Goal: Task Accomplishment & Management: Complete application form

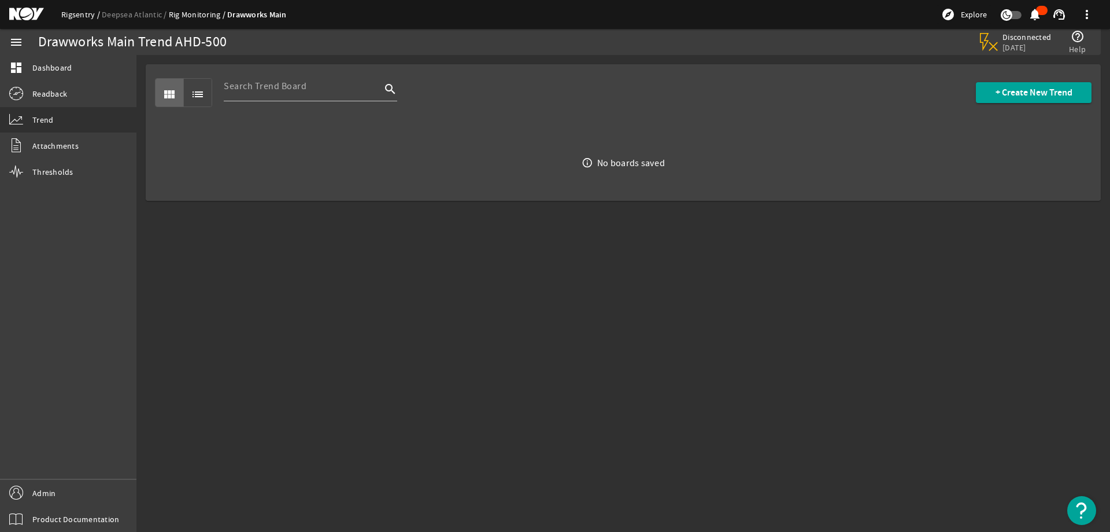
click at [79, 12] on link "Rigsentry" at bounding box center [81, 14] width 40 height 10
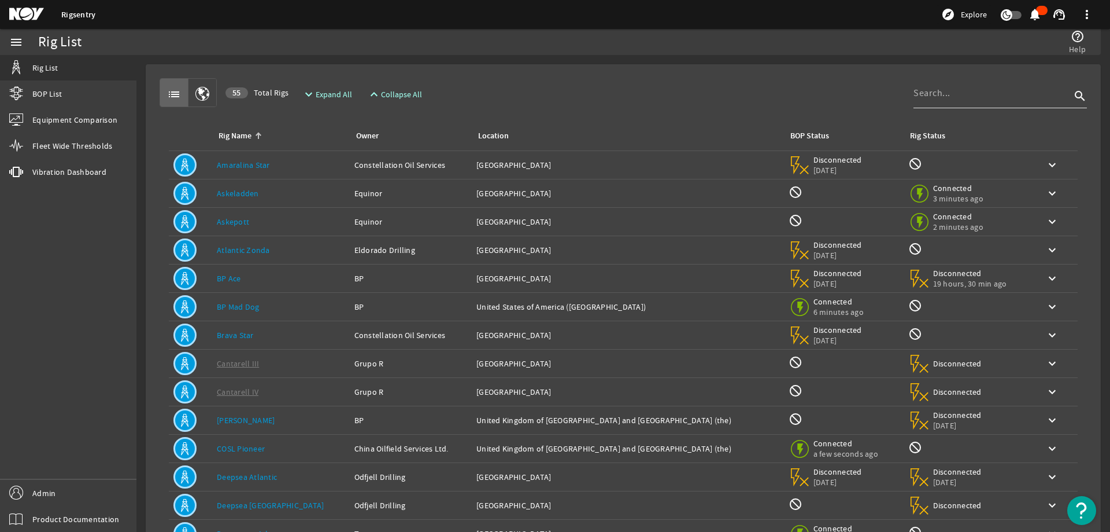
click at [1009, 93] on input at bounding box center [992, 93] width 157 height 14
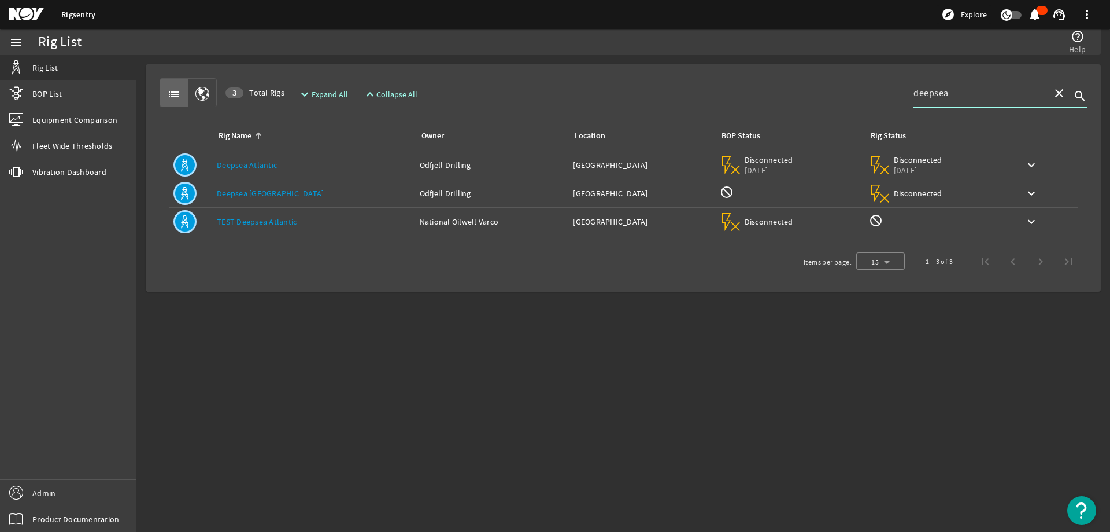
type input "deepsea"
click at [479, 163] on div "Owner: Odfjell Drilling" at bounding box center [492, 165] width 145 height 12
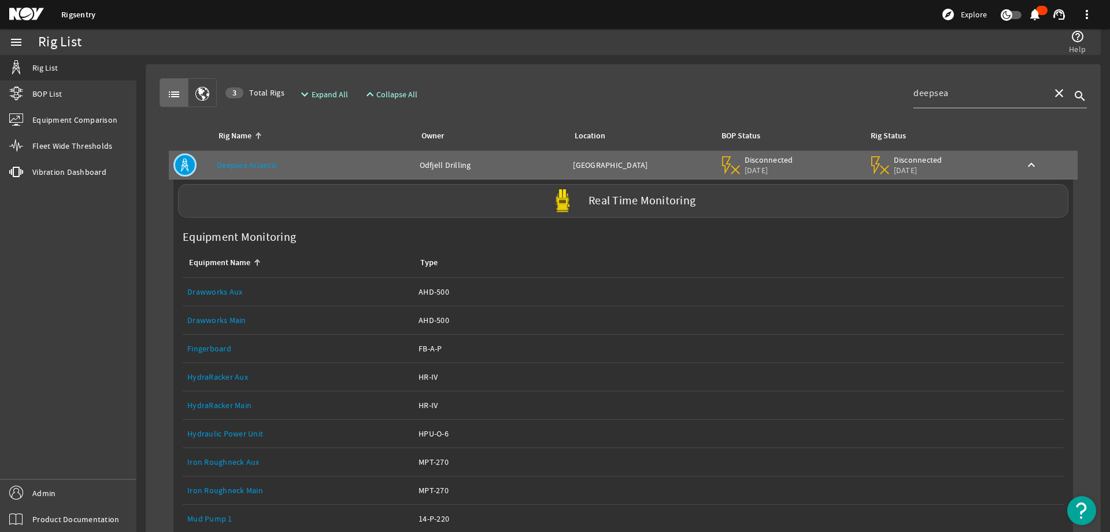
click at [545, 76] on div "list 3 Total Rigs expand_more Expand All expand_less Collapse All deepsea close…" at bounding box center [623, 434] width 937 height 723
click at [47, 492] on span "Admin" at bounding box center [43, 493] width 23 height 12
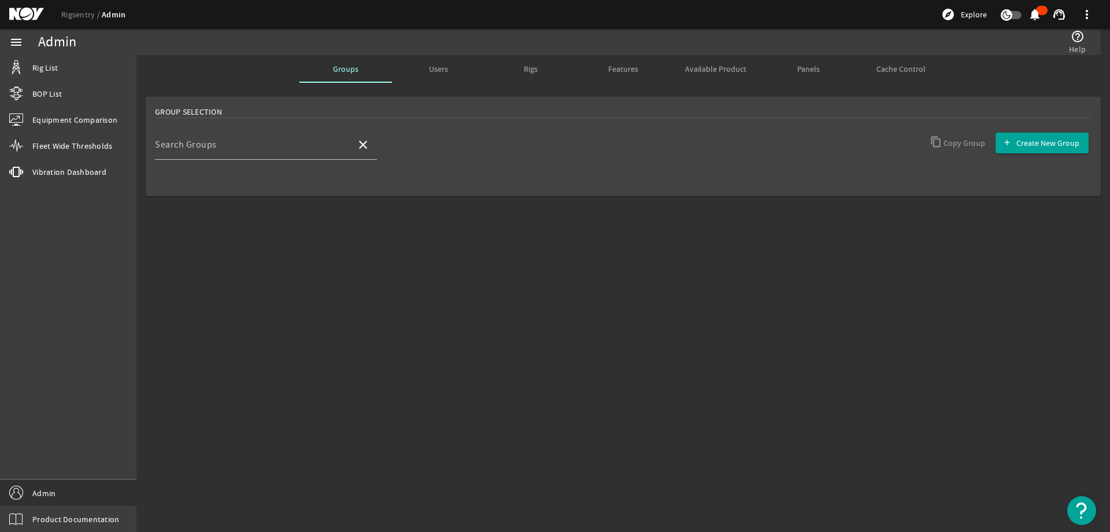
click at [433, 68] on span "Users" at bounding box center [438, 69] width 19 height 8
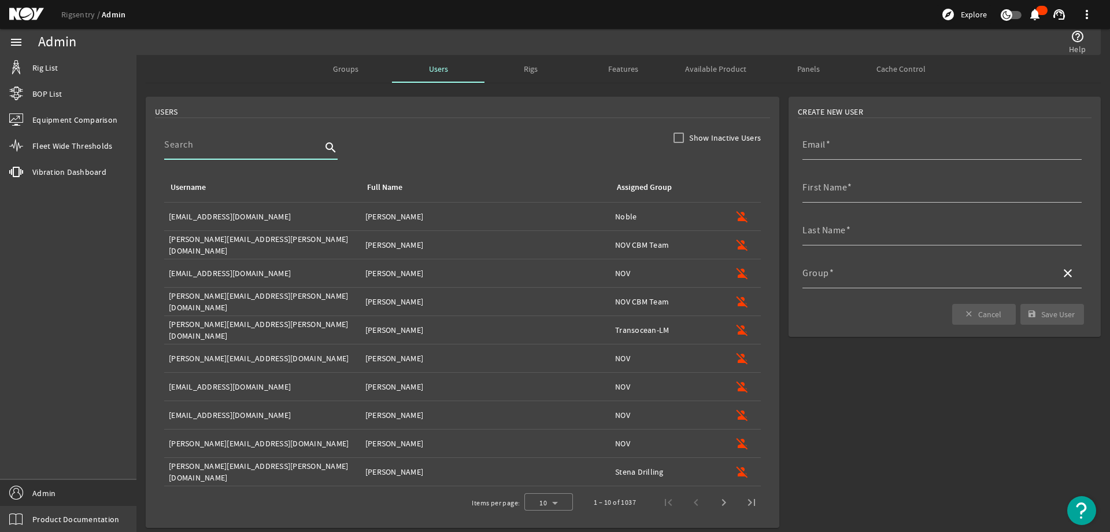
click at [268, 145] on input at bounding box center [242, 145] width 157 height 14
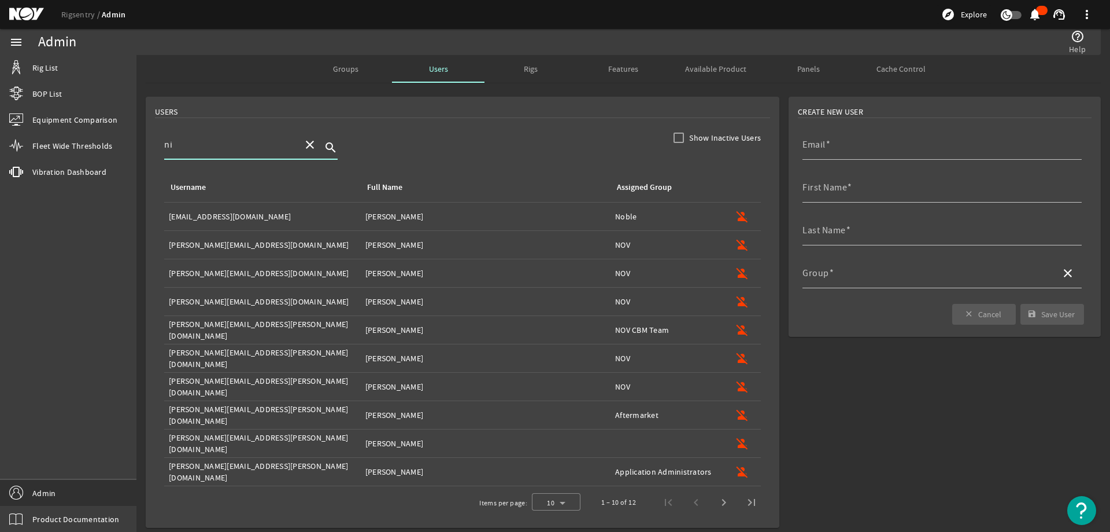
type input "n"
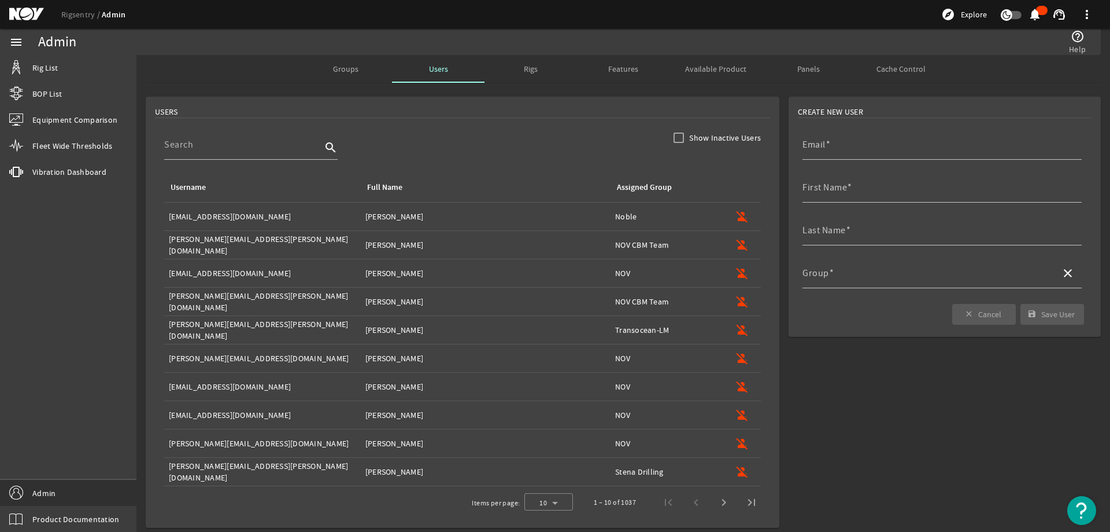
click at [507, 134] on rigsentry-search-component "search" at bounding box center [462, 151] width 597 height 43
click at [838, 145] on input "Email" at bounding box center [938, 149] width 270 height 14
paste input "[EMAIL_ADDRESS][DOMAIN_NAME]"
type input "[EMAIL_ADDRESS][DOMAIN_NAME]"
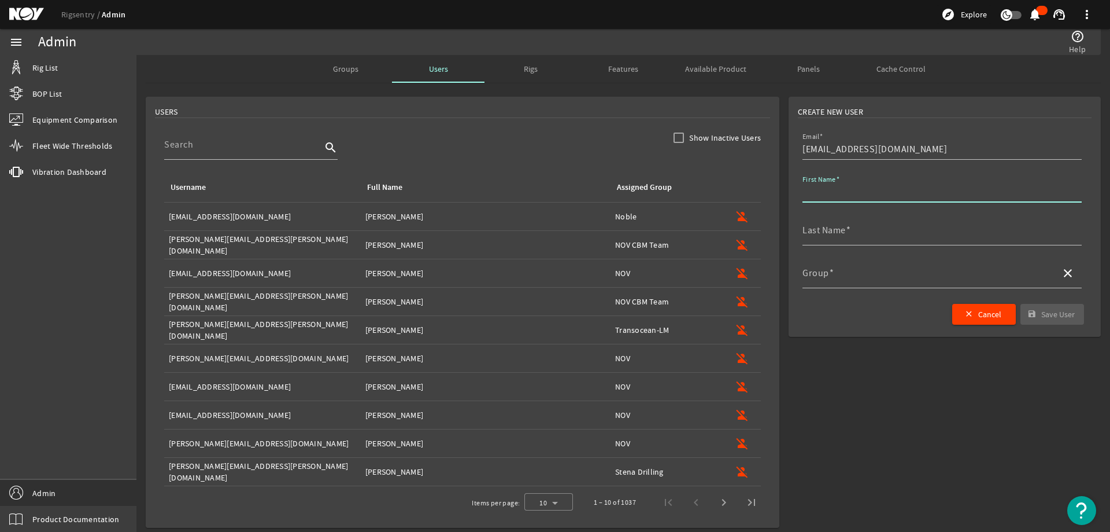
click at [862, 188] on input "First Name" at bounding box center [938, 192] width 270 height 14
type input "[PERSON_NAME]"
click at [822, 392] on form "Create New User Email [EMAIL_ADDRESS][DOMAIN_NAME] First Name Last Name Group c…" at bounding box center [945, 312] width 322 height 440
drag, startPoint x: 873, startPoint y: 378, endPoint x: 872, endPoint y: 255, distance: 122.6
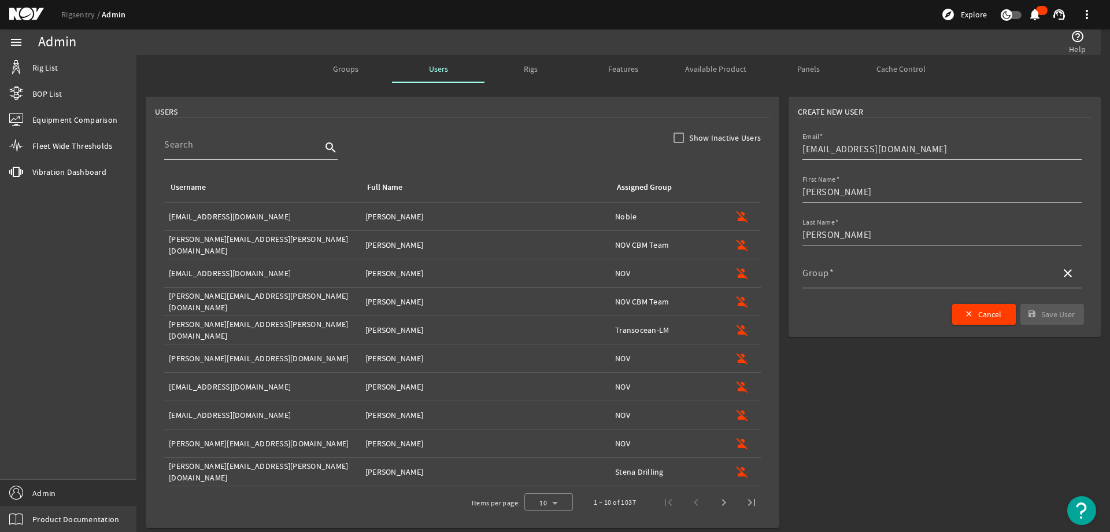
click at [874, 378] on form "Create New User Email [EMAIL_ADDRESS][DOMAIN_NAME] First Name Last Name Group c…" at bounding box center [945, 312] width 322 height 440
